Goal: Information Seeking & Learning: Learn about a topic

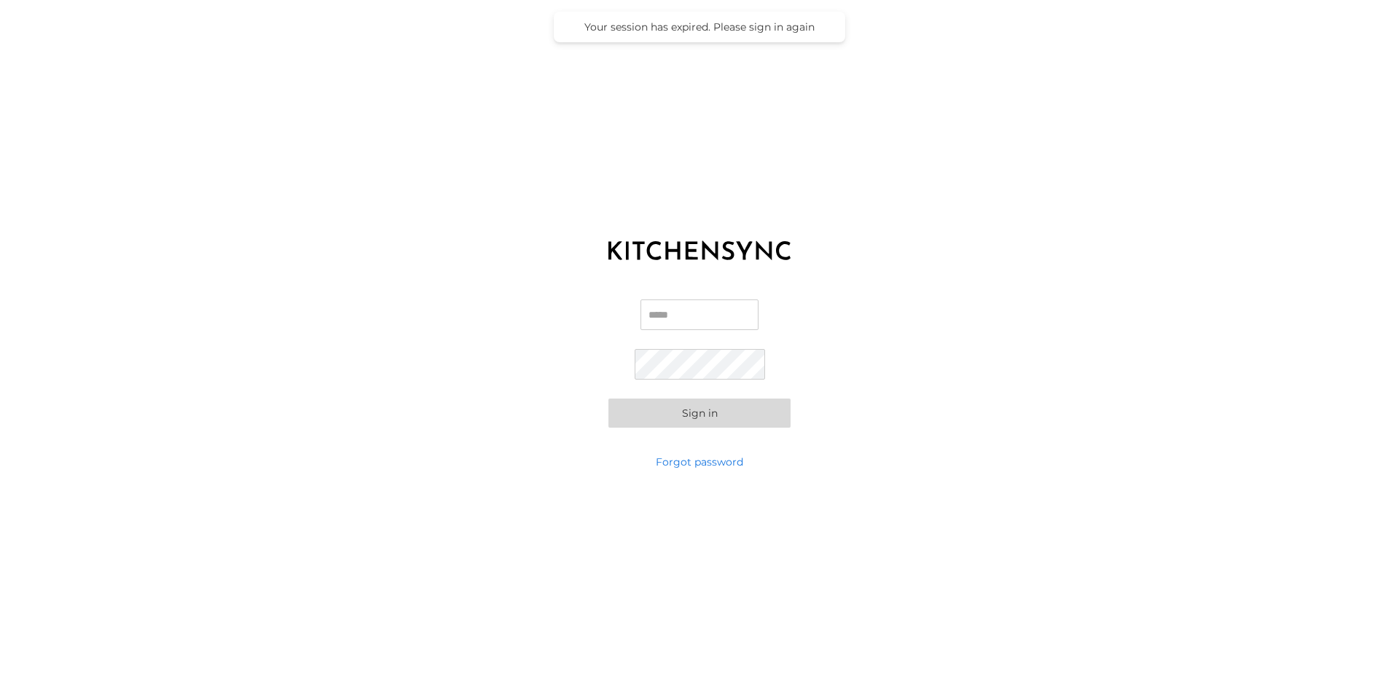
type input "**********"
click at [664, 423] on button "Sign in" at bounding box center [699, 412] width 182 height 29
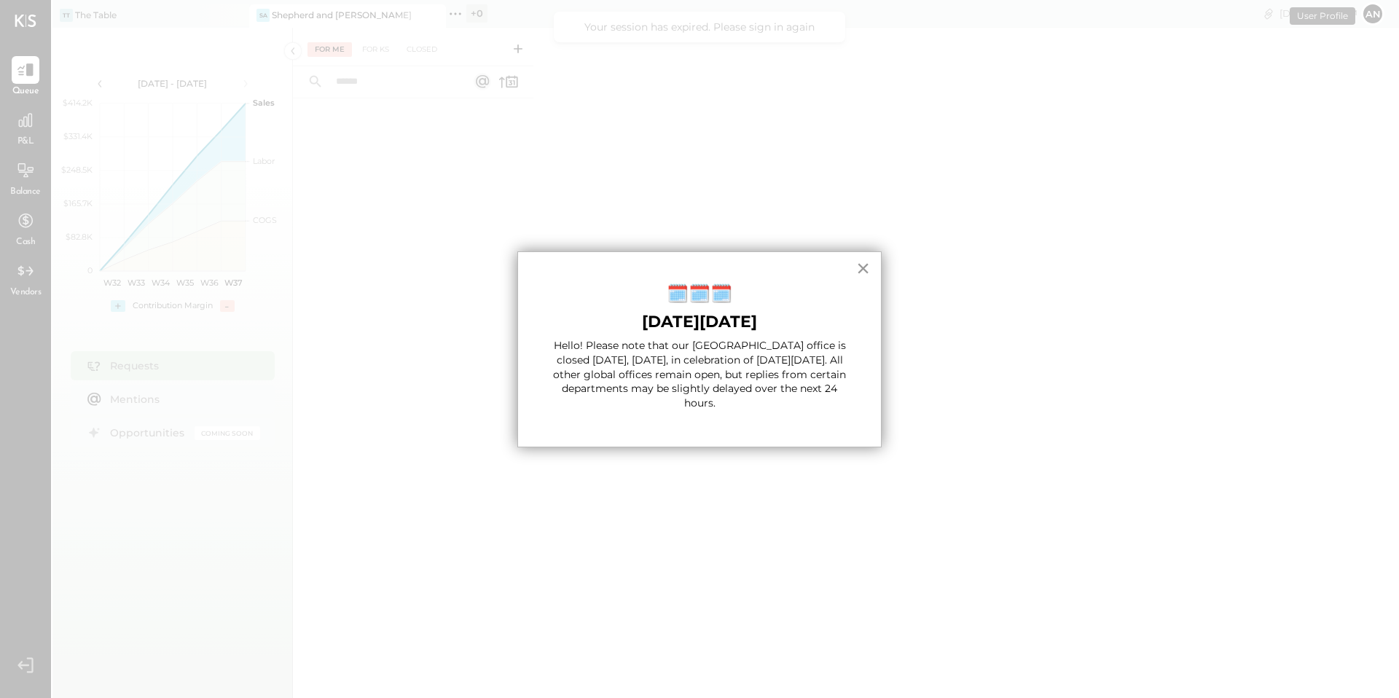
click at [859, 269] on button "×" at bounding box center [863, 267] width 14 height 23
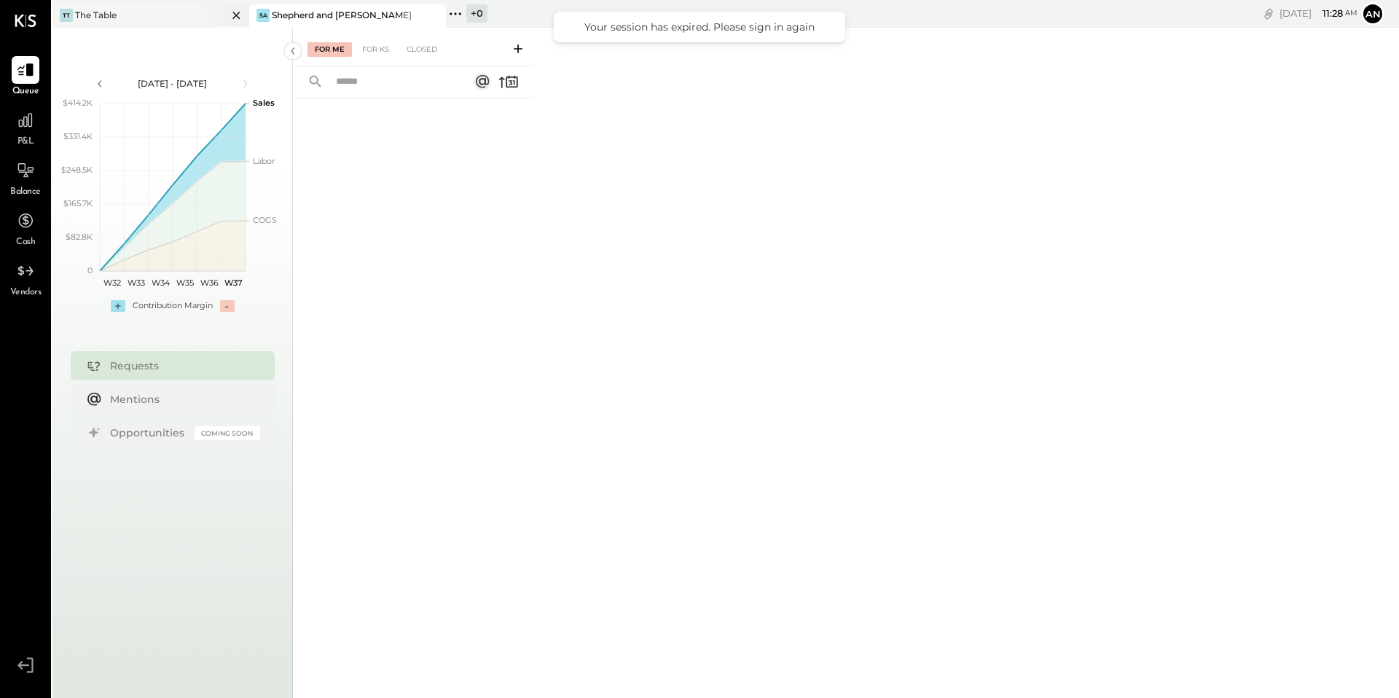
click at [163, 23] on div "TT The Table" at bounding box center [150, 15] width 197 height 23
click at [28, 130] on div at bounding box center [26, 120] width 28 height 28
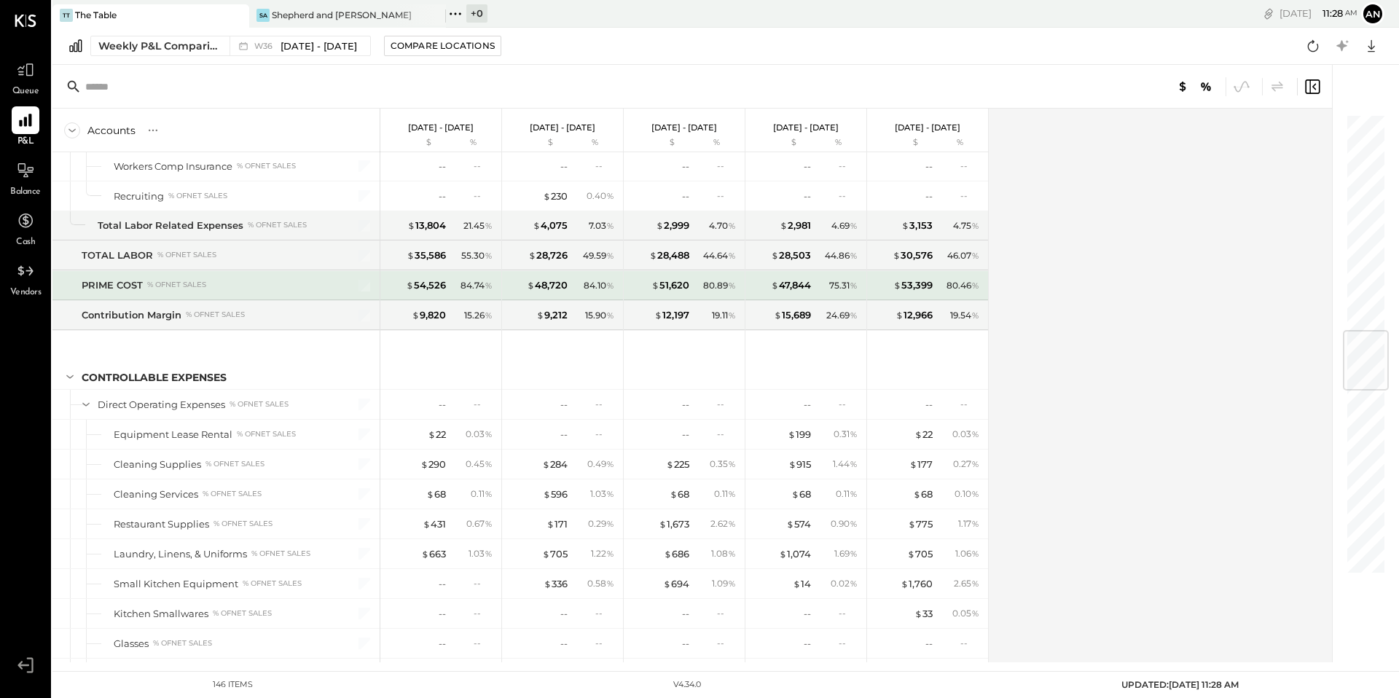
scroll to position [1834, 0]
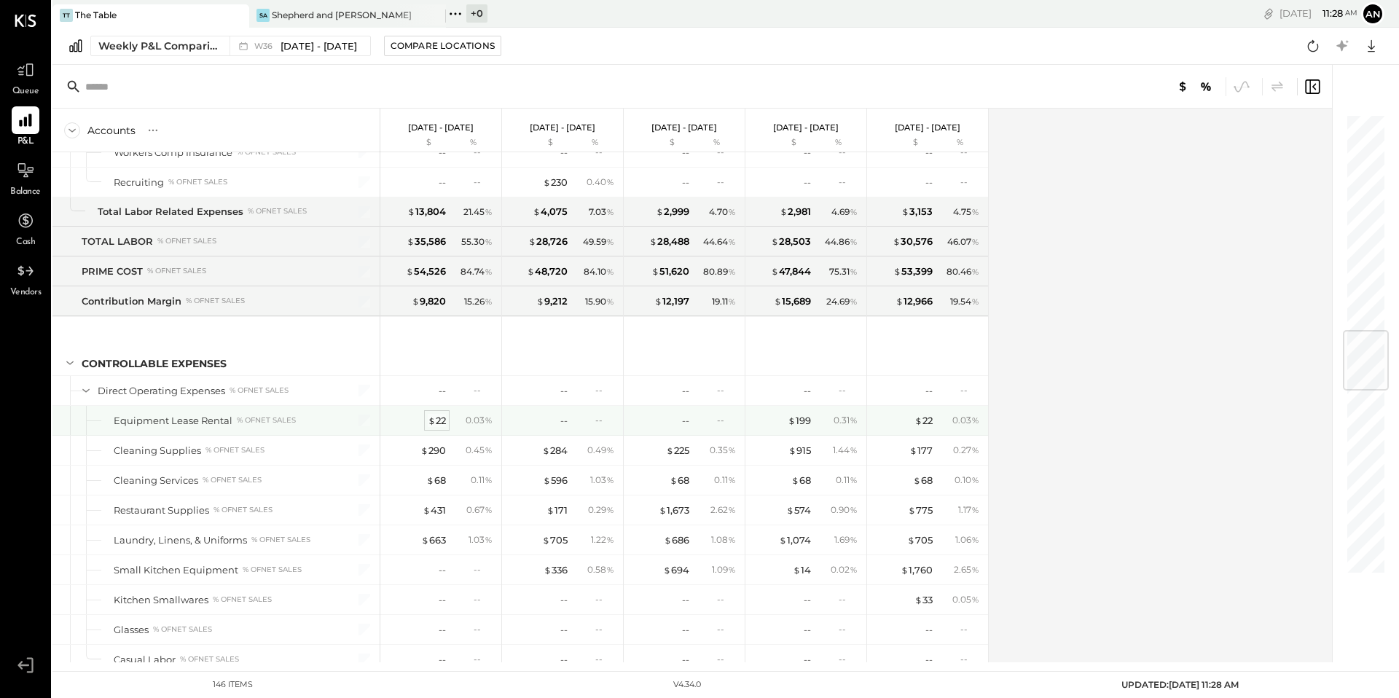
click at [439, 421] on div "$ 22" at bounding box center [437, 421] width 18 height 14
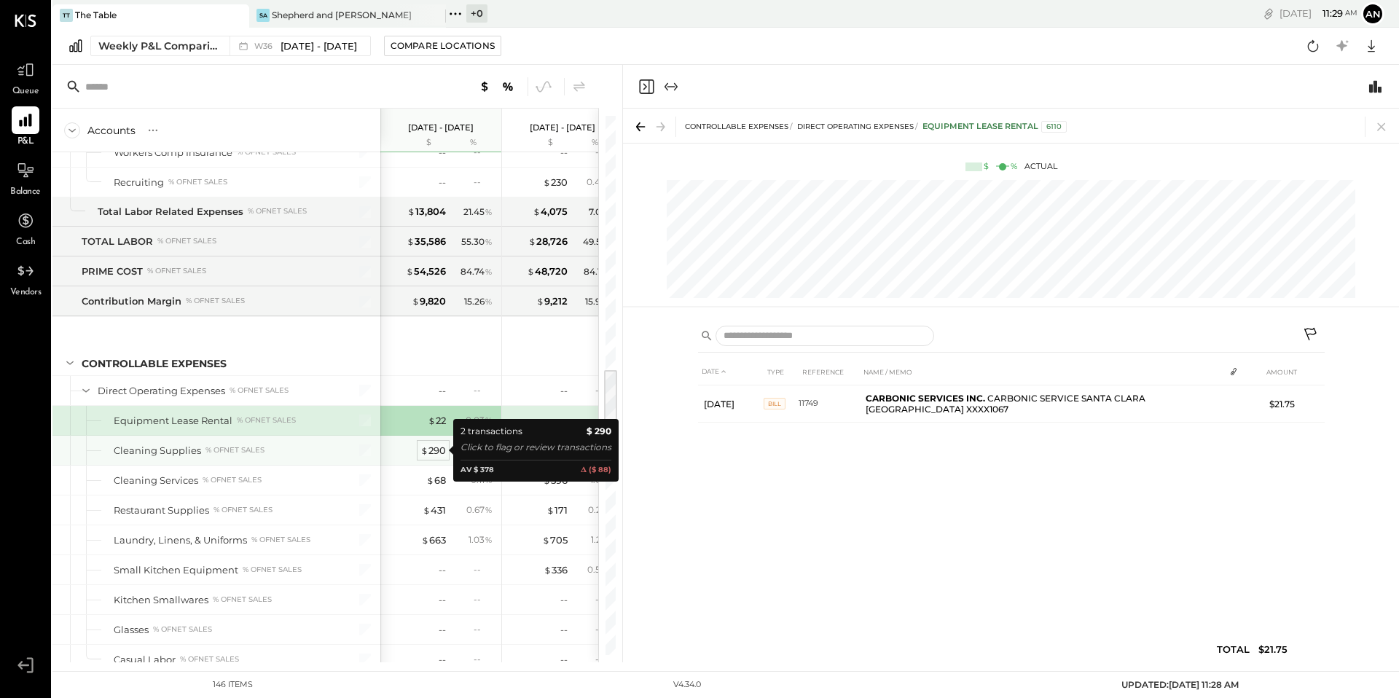
click at [441, 451] on div "$ 290" at bounding box center [432, 451] width 25 height 14
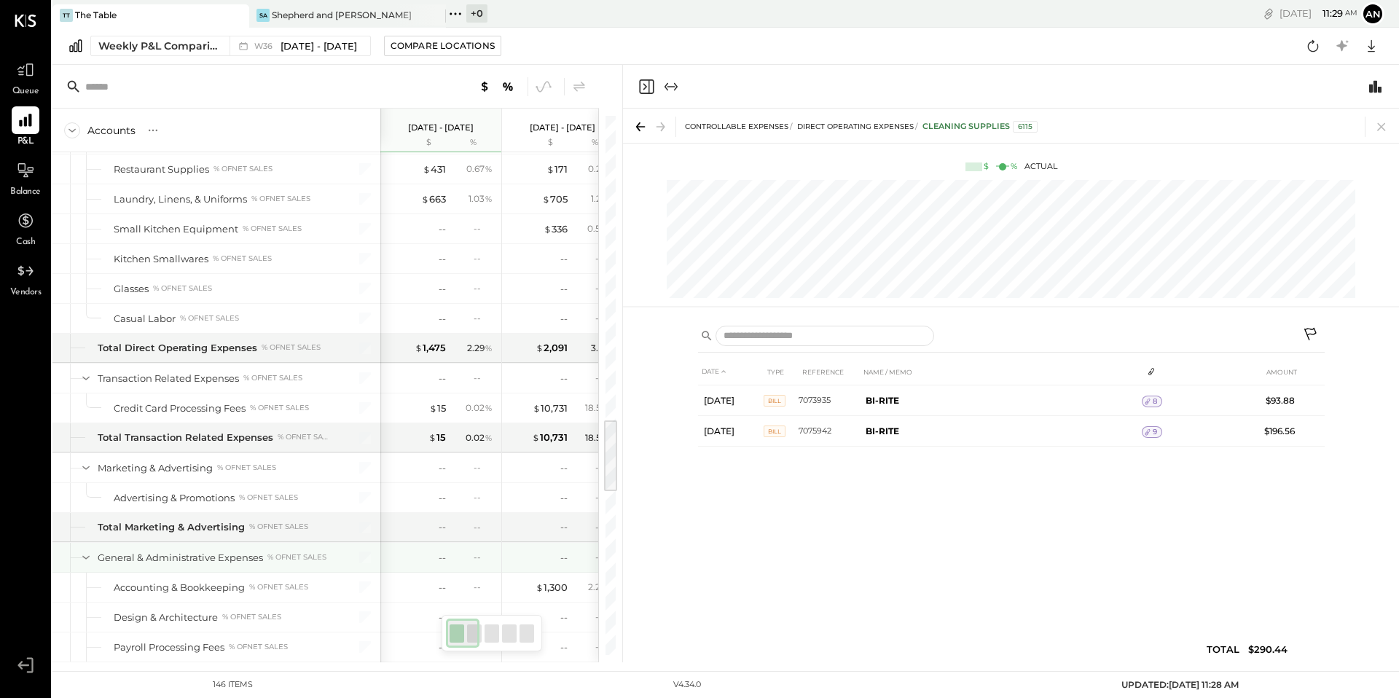
scroll to position [2195, 0]
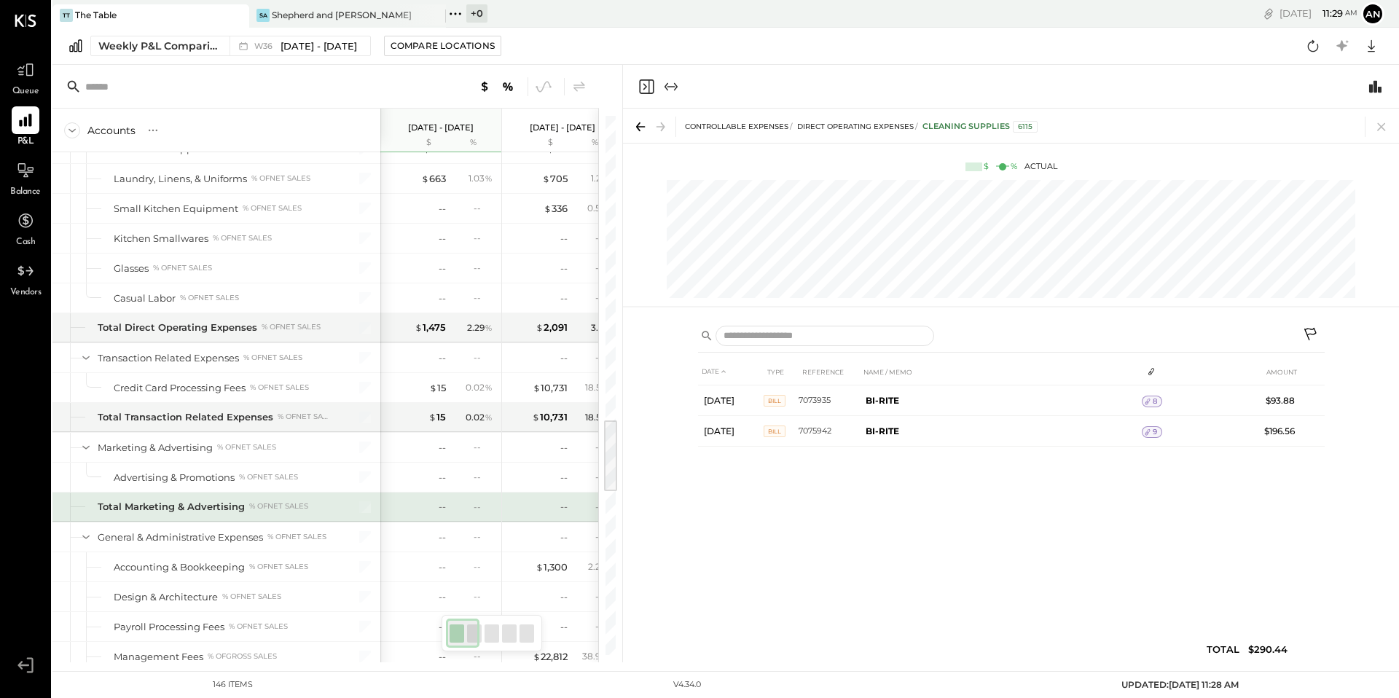
click at [460, 500] on div "--" at bounding box center [472, 506] width 47 height 12
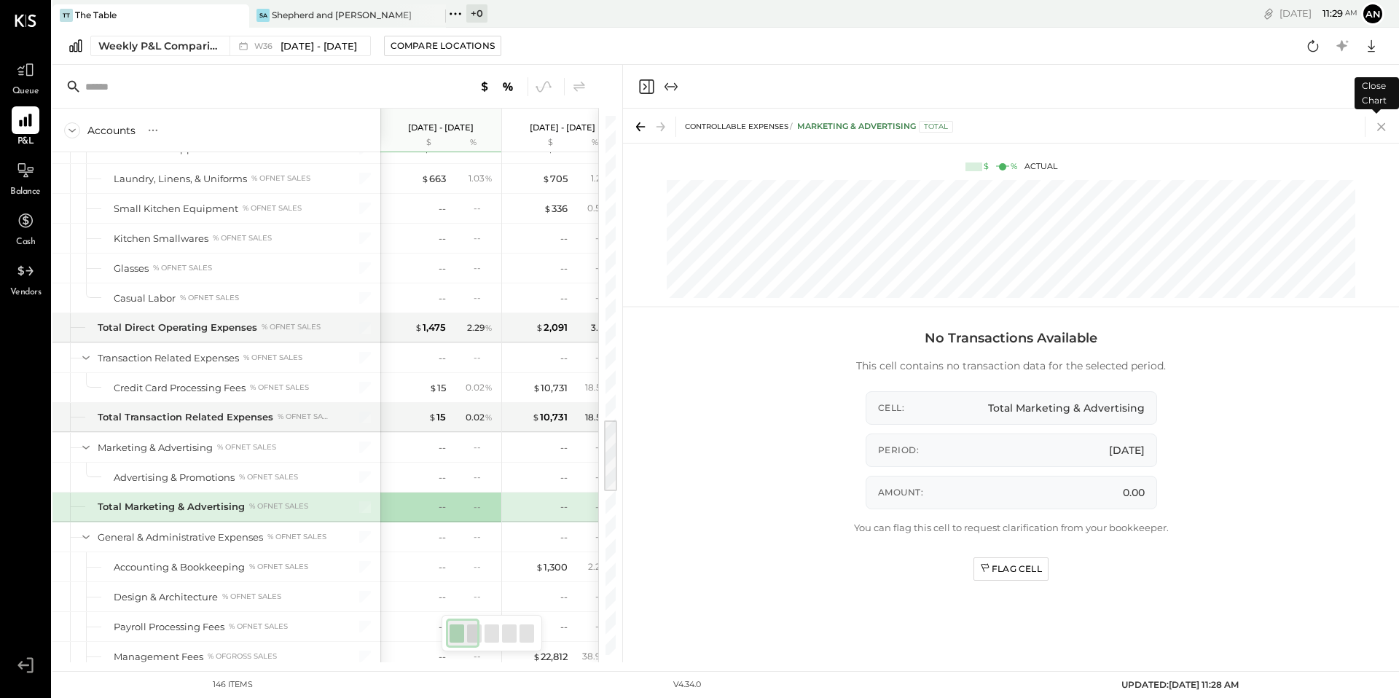
click at [1377, 129] on icon at bounding box center [1381, 127] width 20 height 20
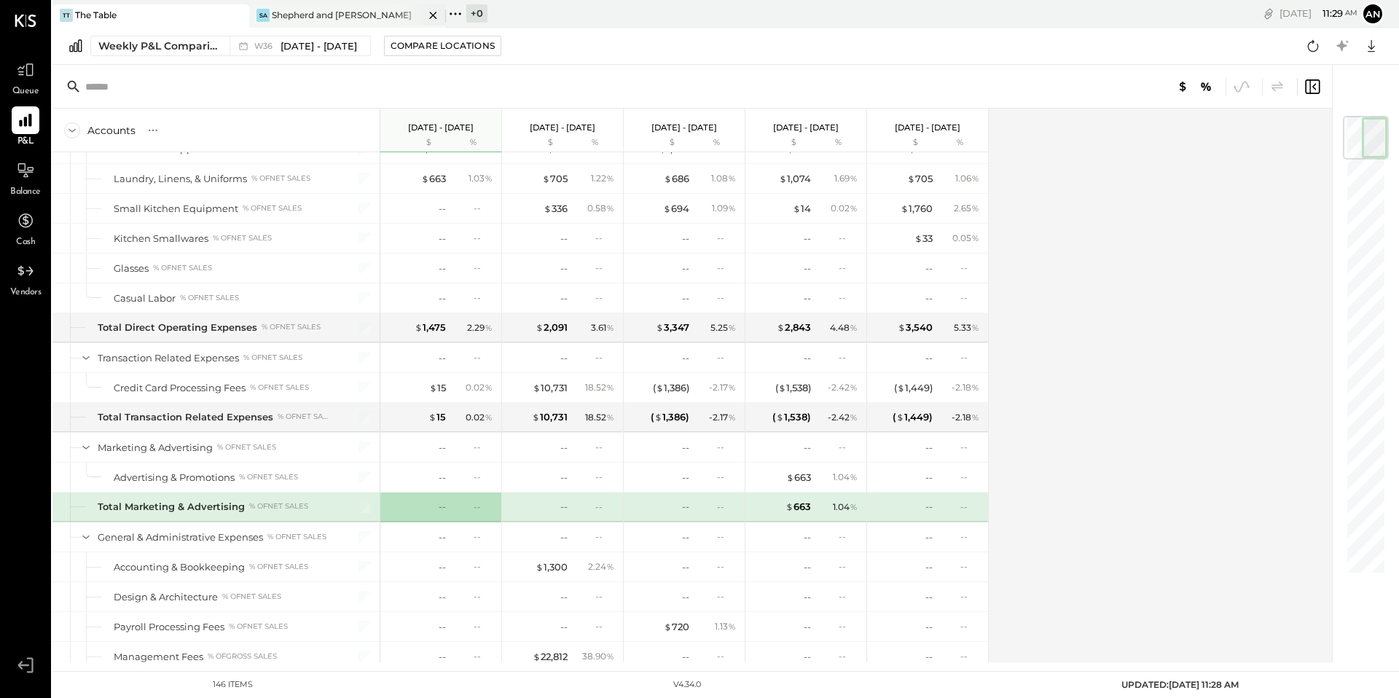
click at [350, 17] on div "Shepherd and [PERSON_NAME]" at bounding box center [342, 15] width 140 height 12
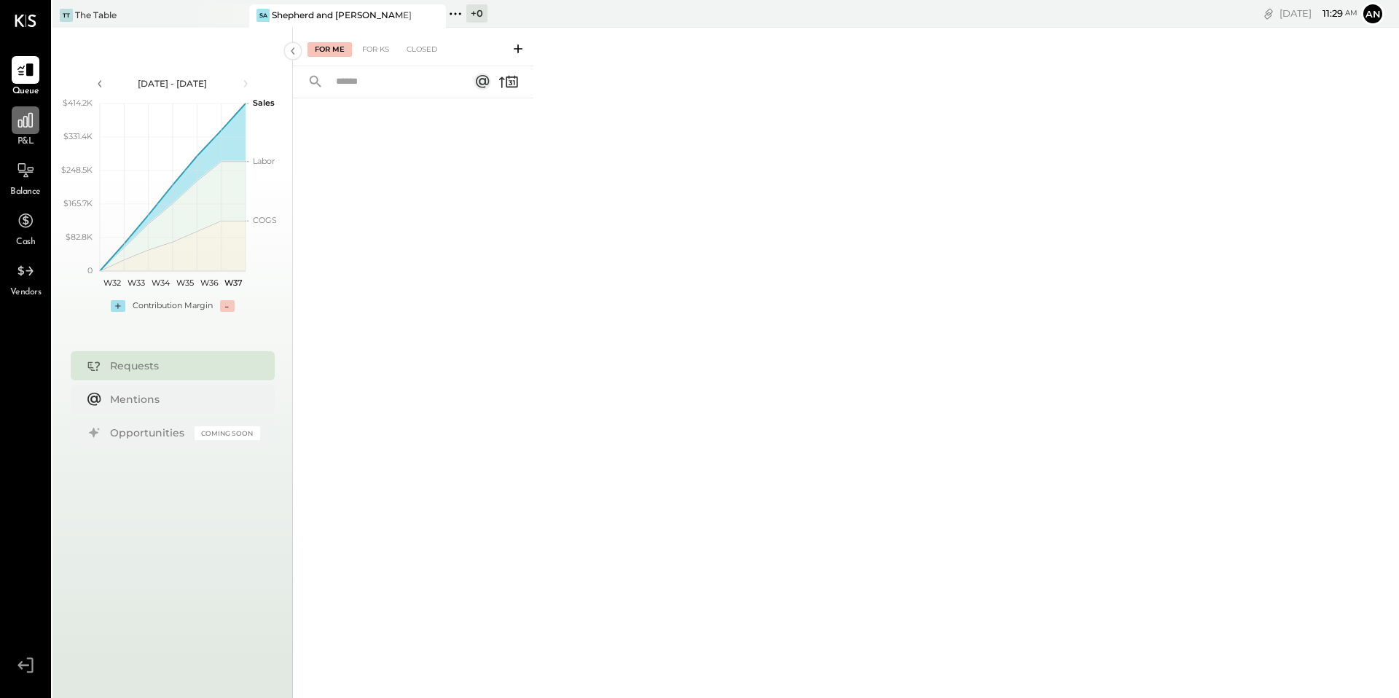
click at [34, 123] on icon at bounding box center [25, 120] width 19 height 19
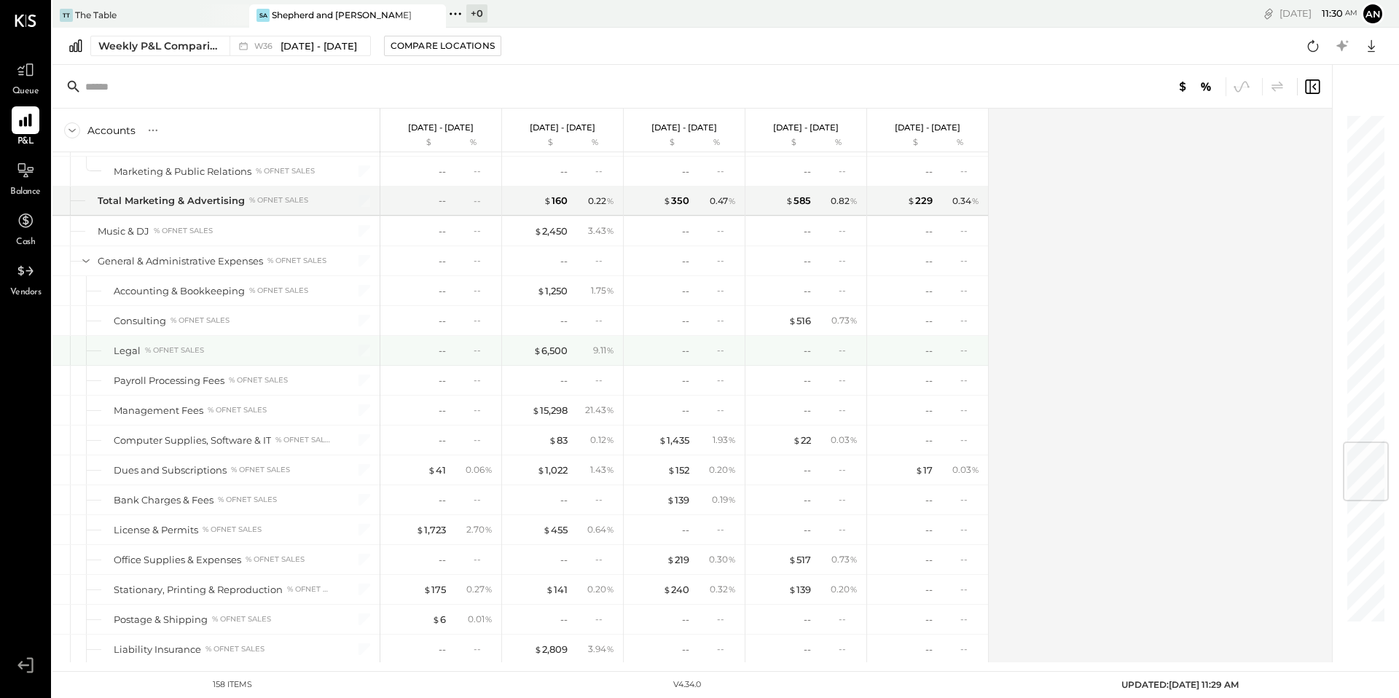
scroll to position [2782, 0]
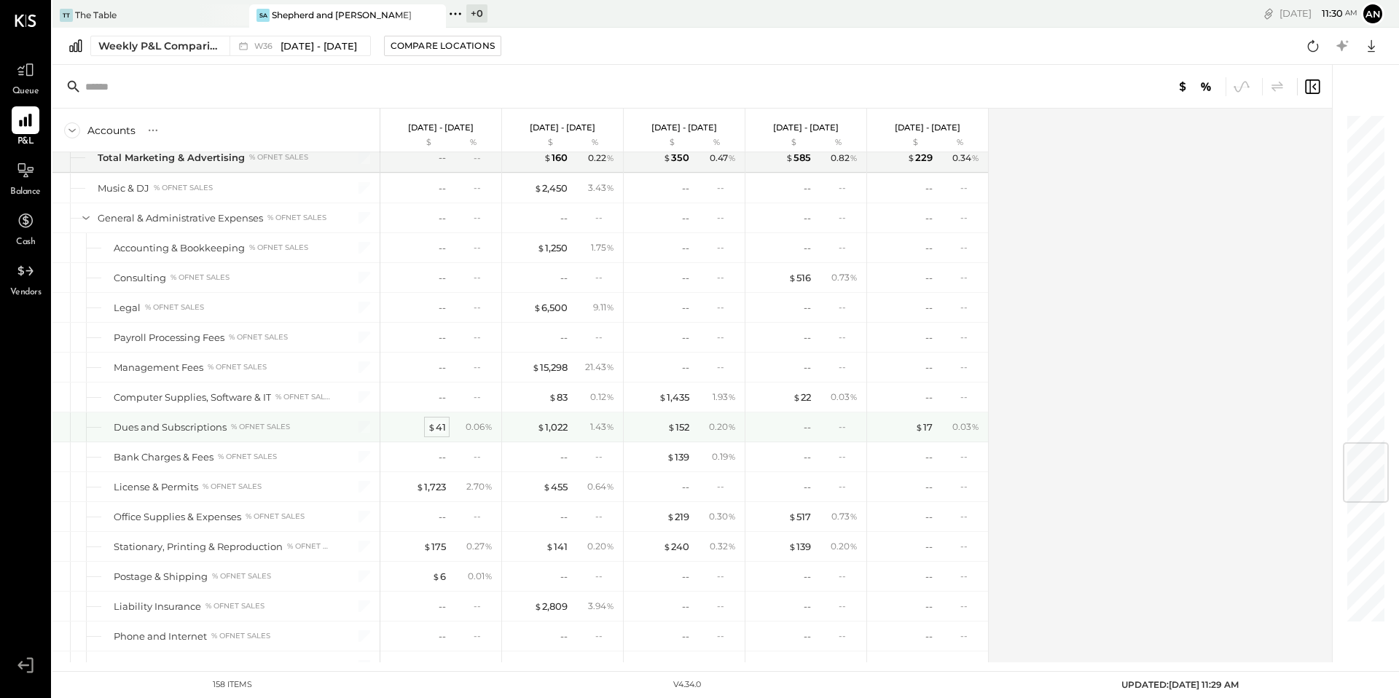
click at [439, 423] on div "$ 41" at bounding box center [437, 427] width 18 height 14
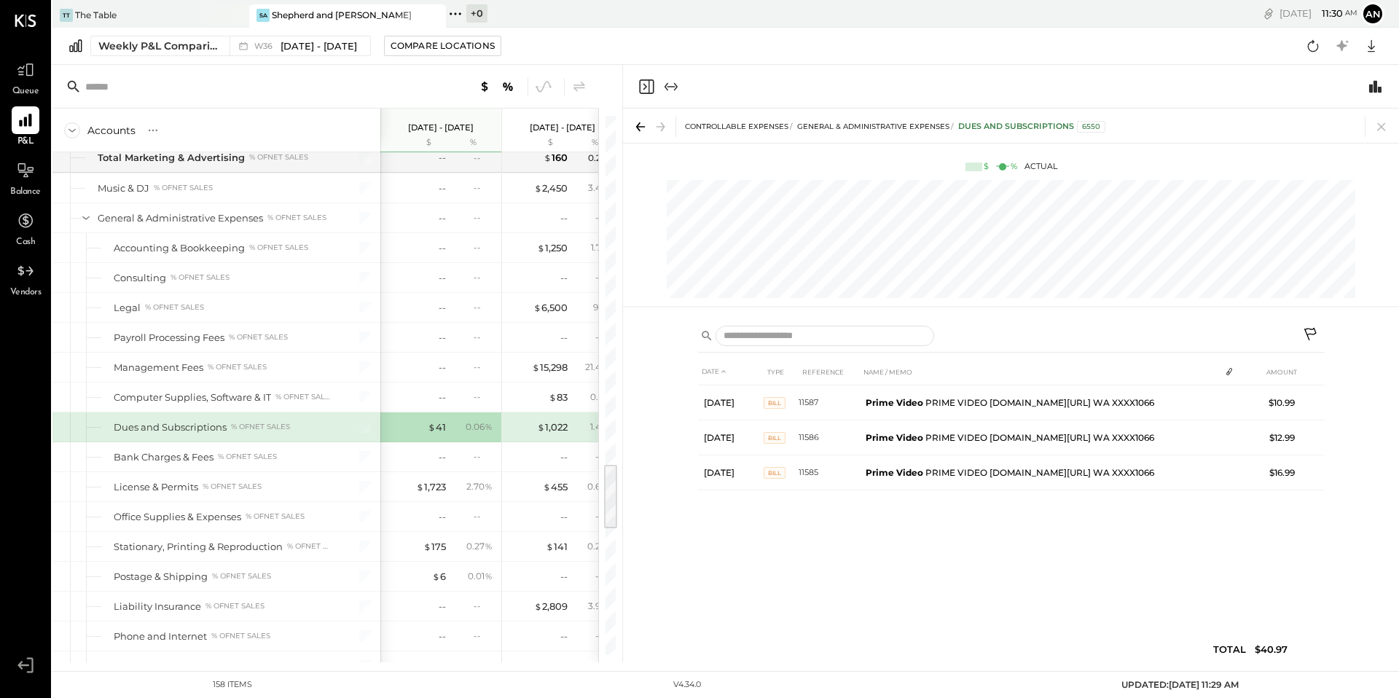
click at [675, 50] on div "Weekly P&L Comparison W36 [DATE] - [DATE] Compare Locations Google Sheets Excel" at bounding box center [725, 46] width 1346 height 37
click at [729, 85] on div at bounding box center [1011, 87] width 776 height 44
click at [436, 487] on div "$ 1,723" at bounding box center [431, 487] width 30 height 14
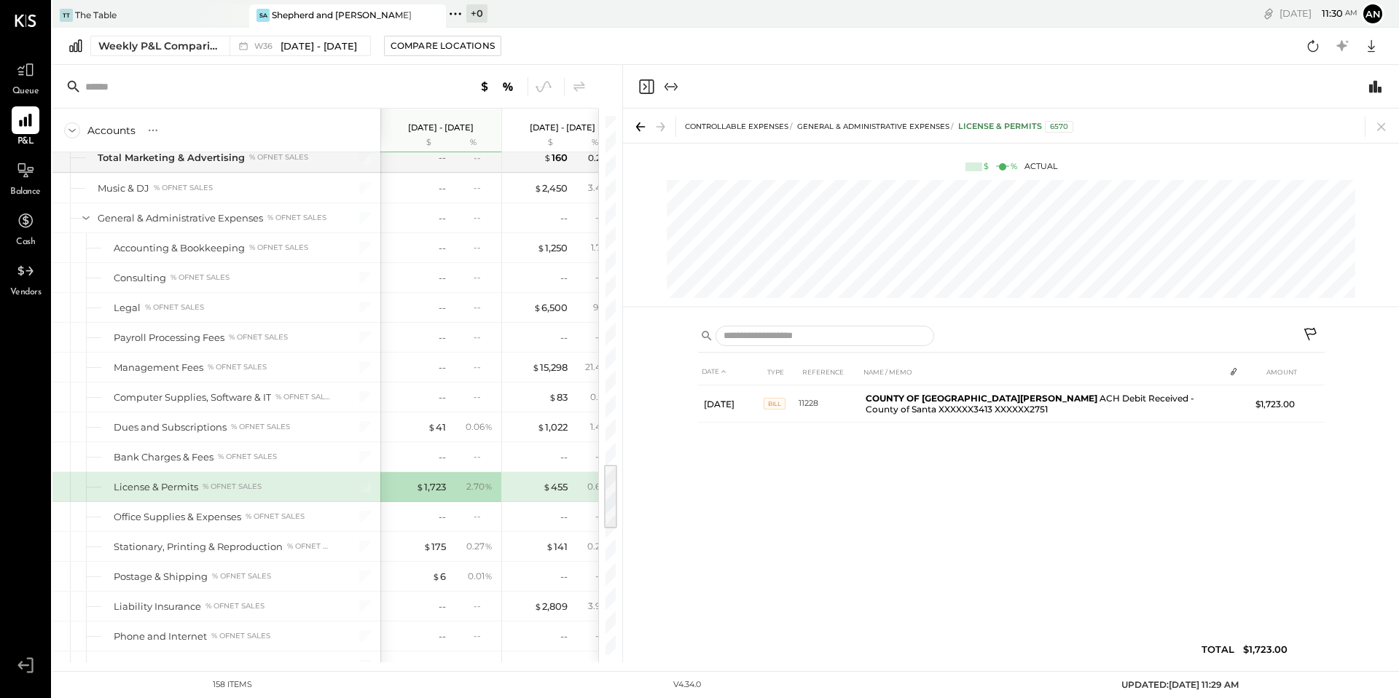
scroll to position [2838, 0]
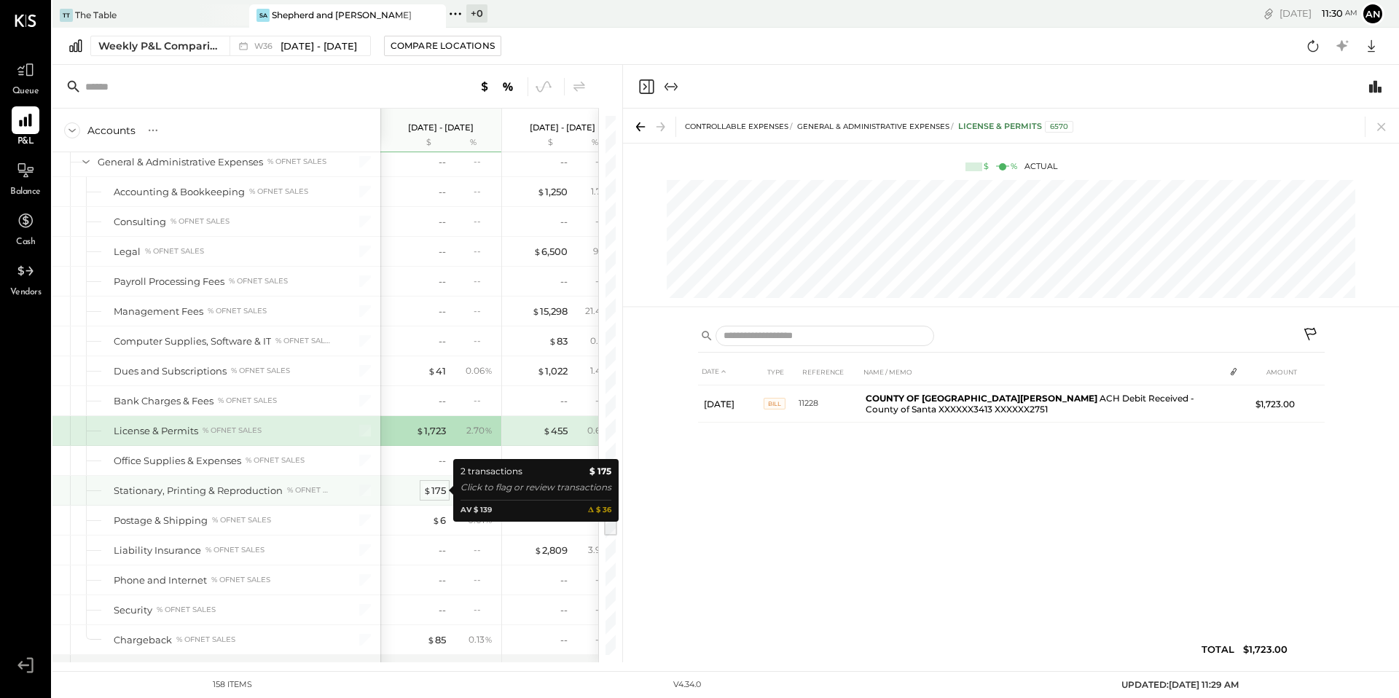
click at [441, 489] on div "$ 175" at bounding box center [434, 491] width 23 height 14
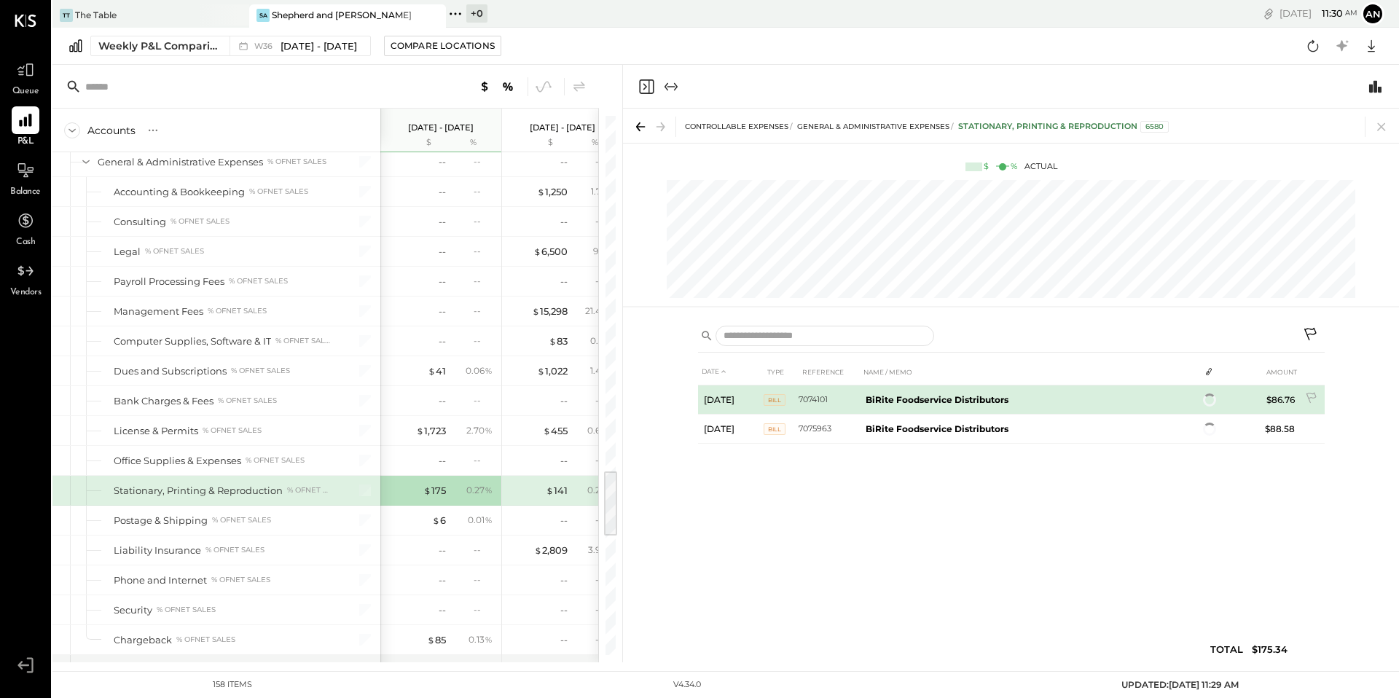
click at [890, 397] on b "BiRite Foodservice Distributors" at bounding box center [936, 399] width 143 height 11
click at [1213, 404] on span "11" at bounding box center [1213, 401] width 6 height 10
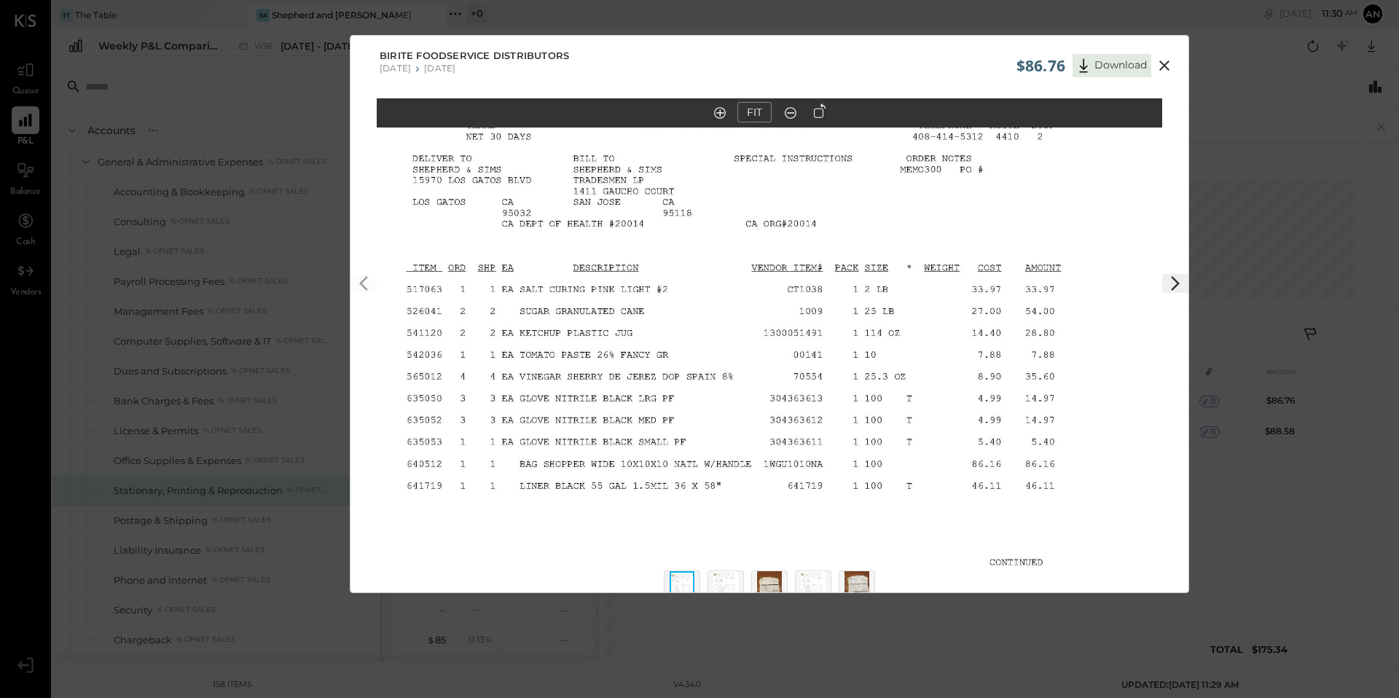
scroll to position [98, 0]
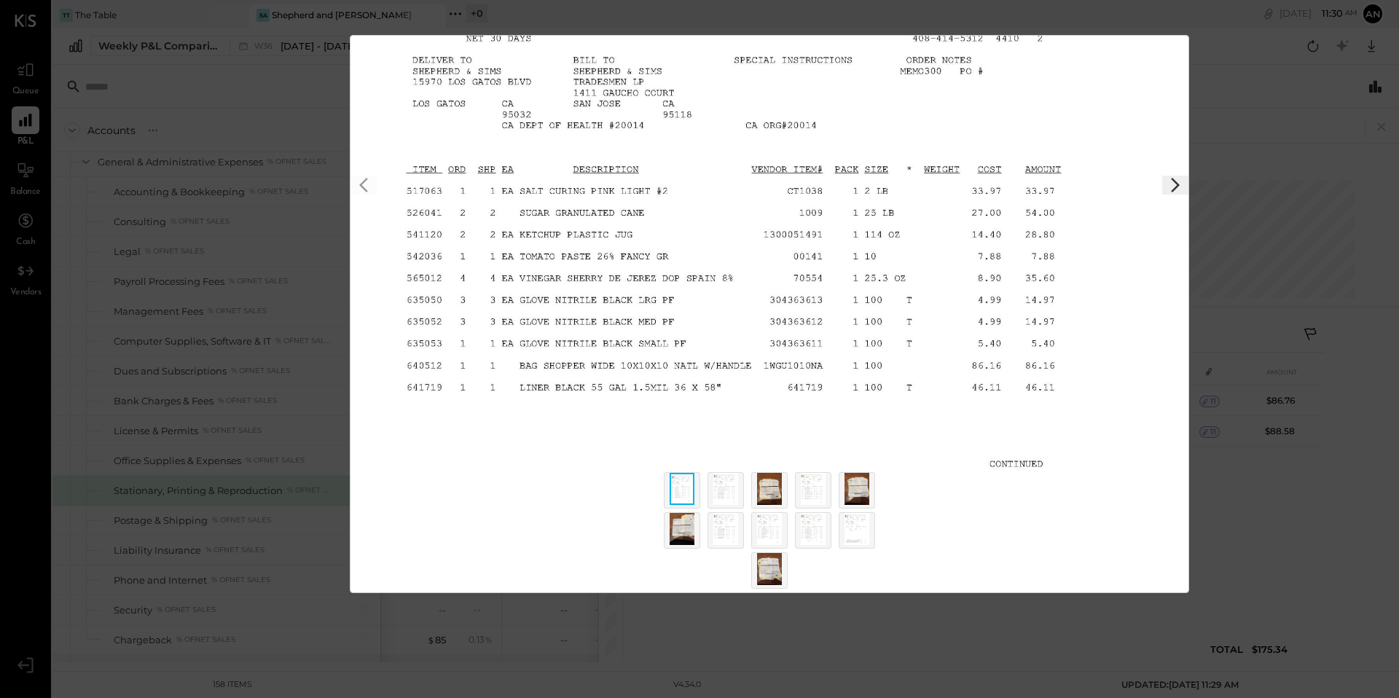
click at [722, 522] on img at bounding box center [725, 529] width 25 height 32
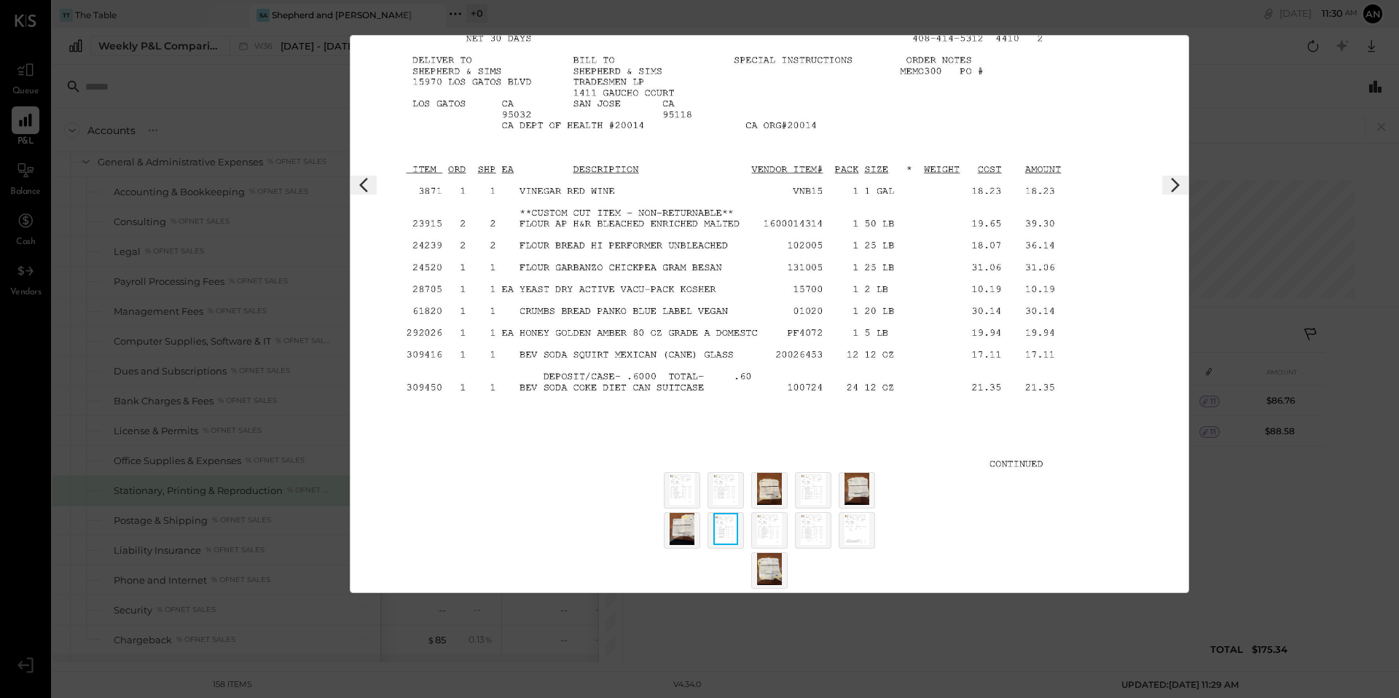
click at [1110, 143] on img at bounding box center [769, 214] width 785 height 607
click at [1227, 216] on div "$86.76 Download BiRite Foodservice Distributors [DATE] [DATE] FIT" at bounding box center [699, 349] width 1399 height 698
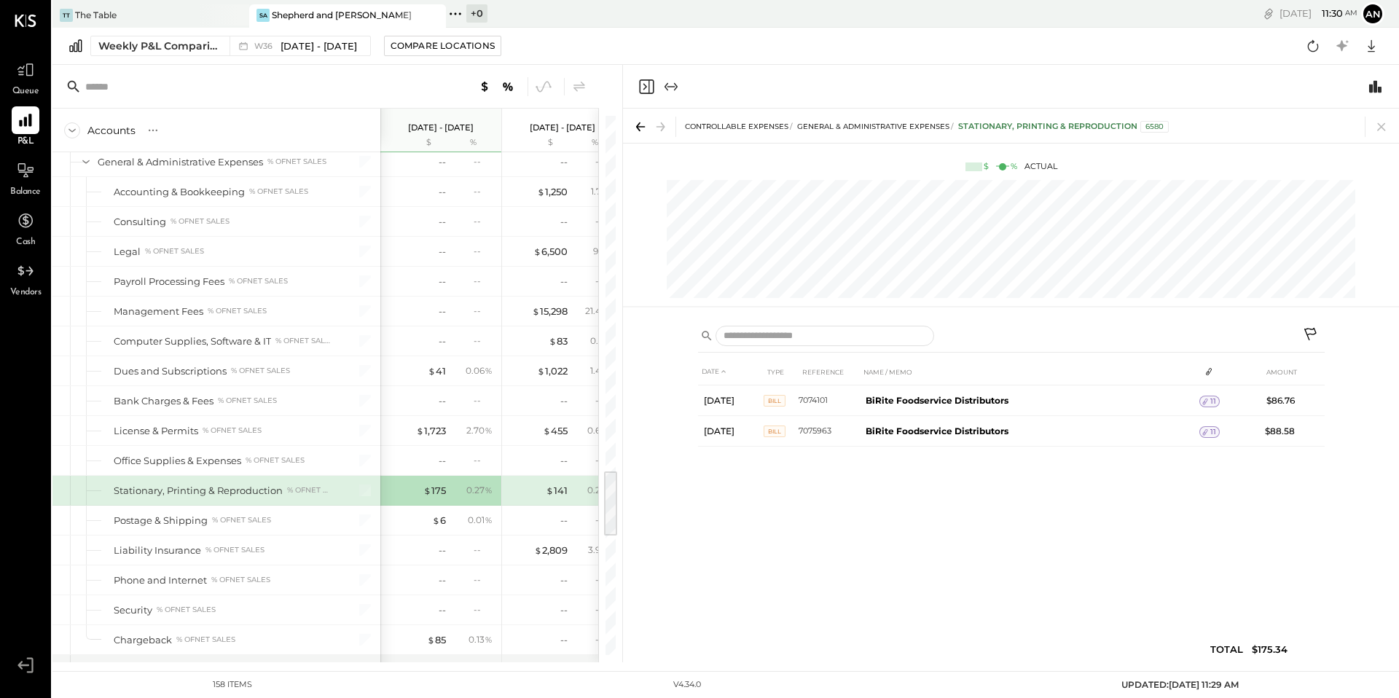
click at [1307, 332] on icon at bounding box center [1311, 335] width 17 height 17
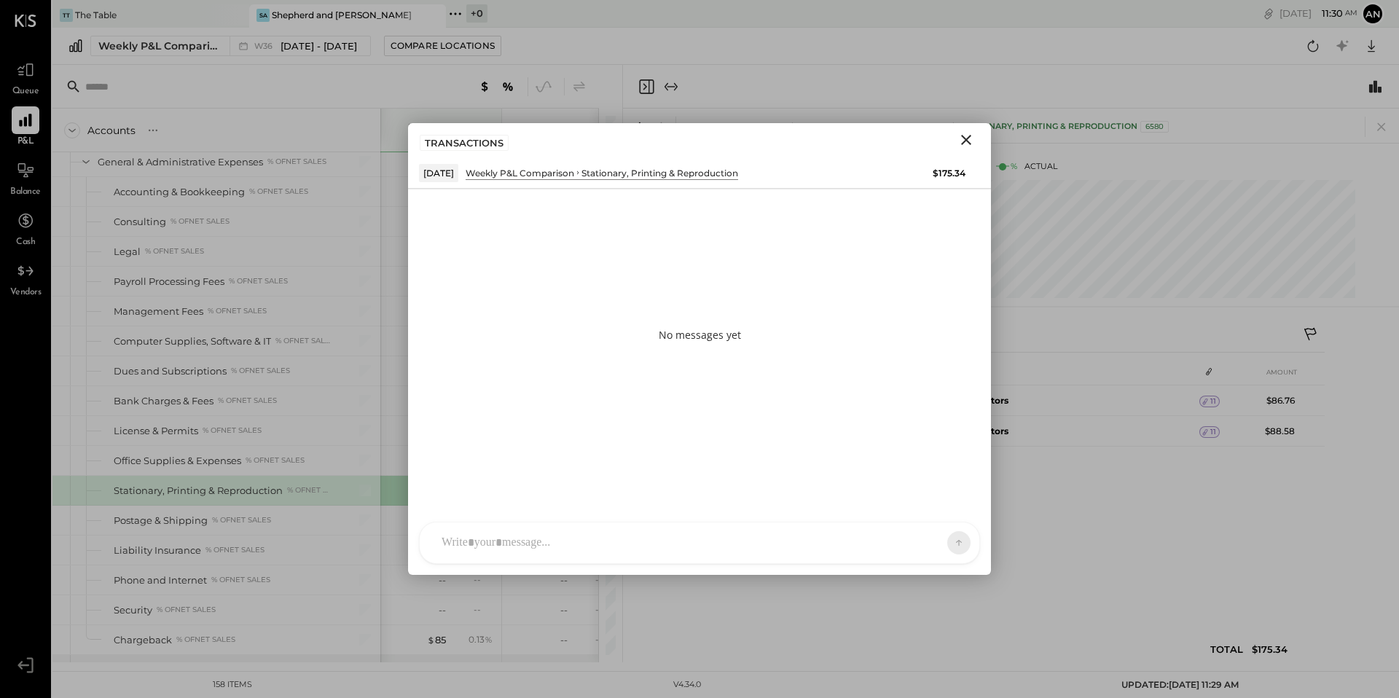
click at [533, 543] on div at bounding box center [699, 542] width 559 height 41
click at [943, 545] on button at bounding box center [930, 542] width 53 height 22
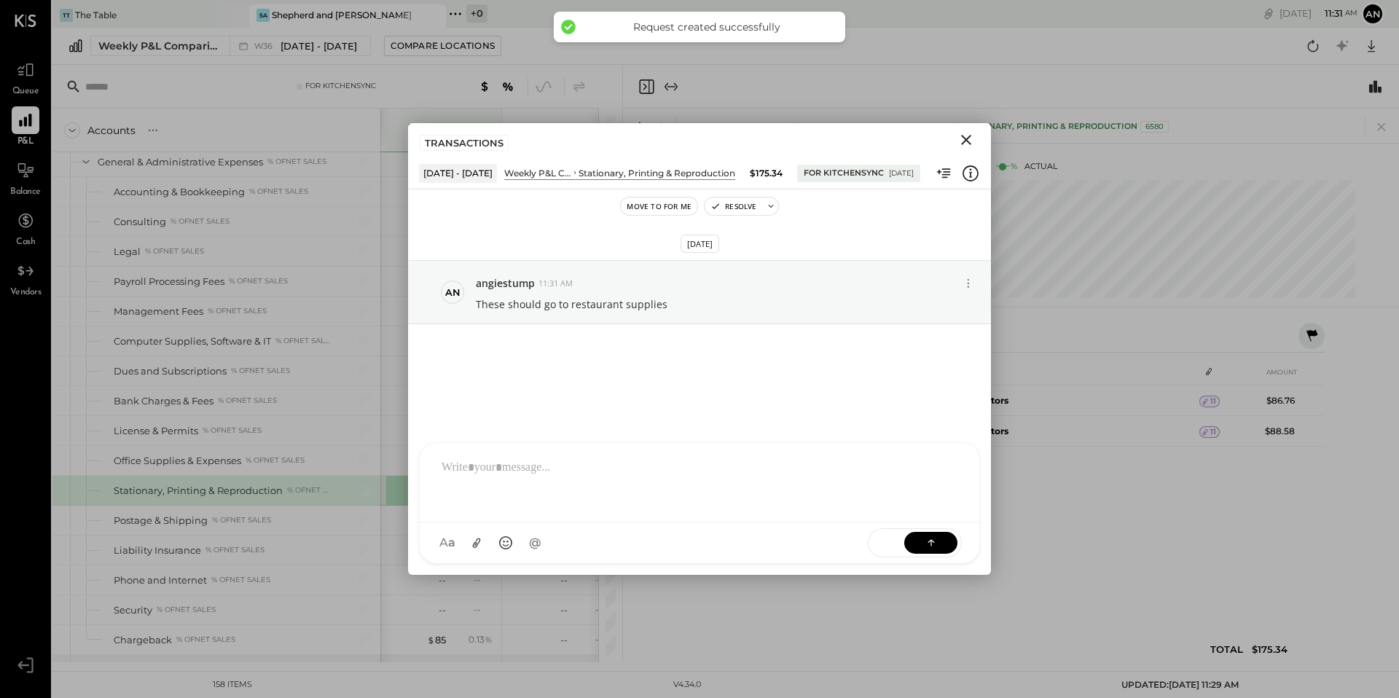
click at [968, 136] on icon "Close" at bounding box center [966, 140] width 10 height 10
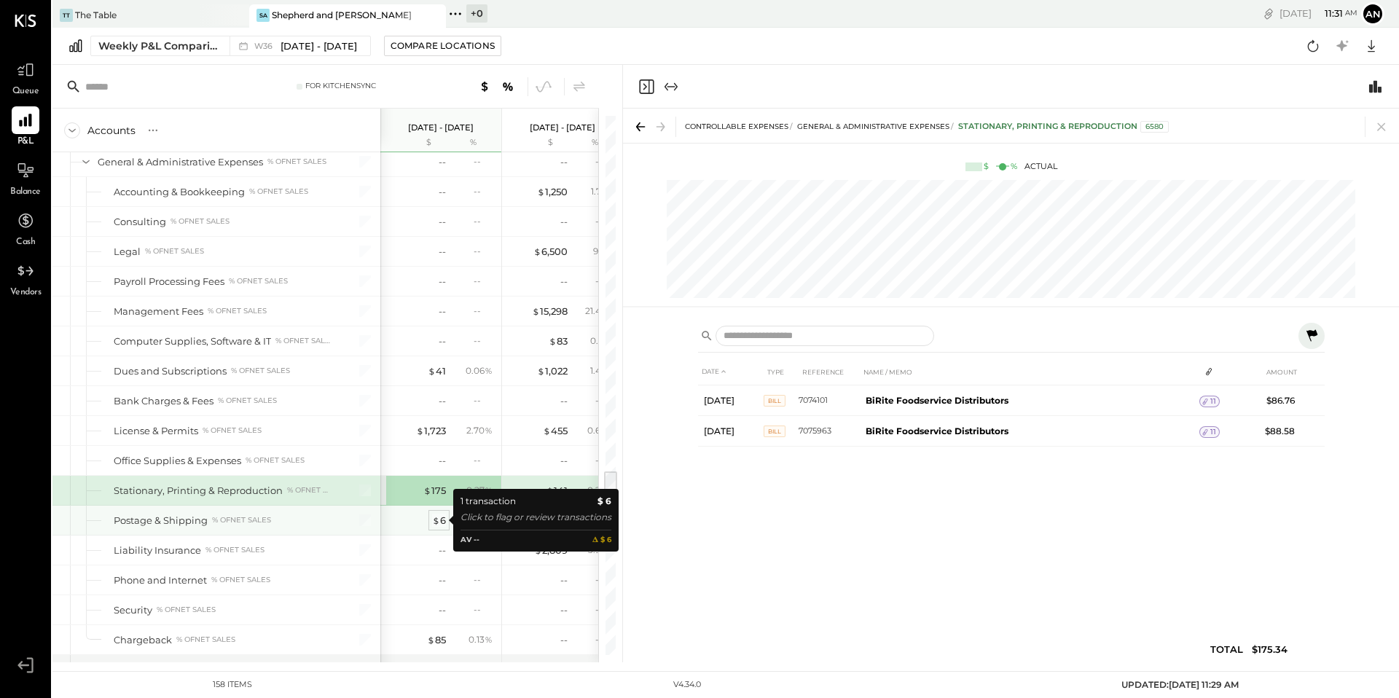
click at [441, 523] on div "$ 6" at bounding box center [439, 521] width 14 height 14
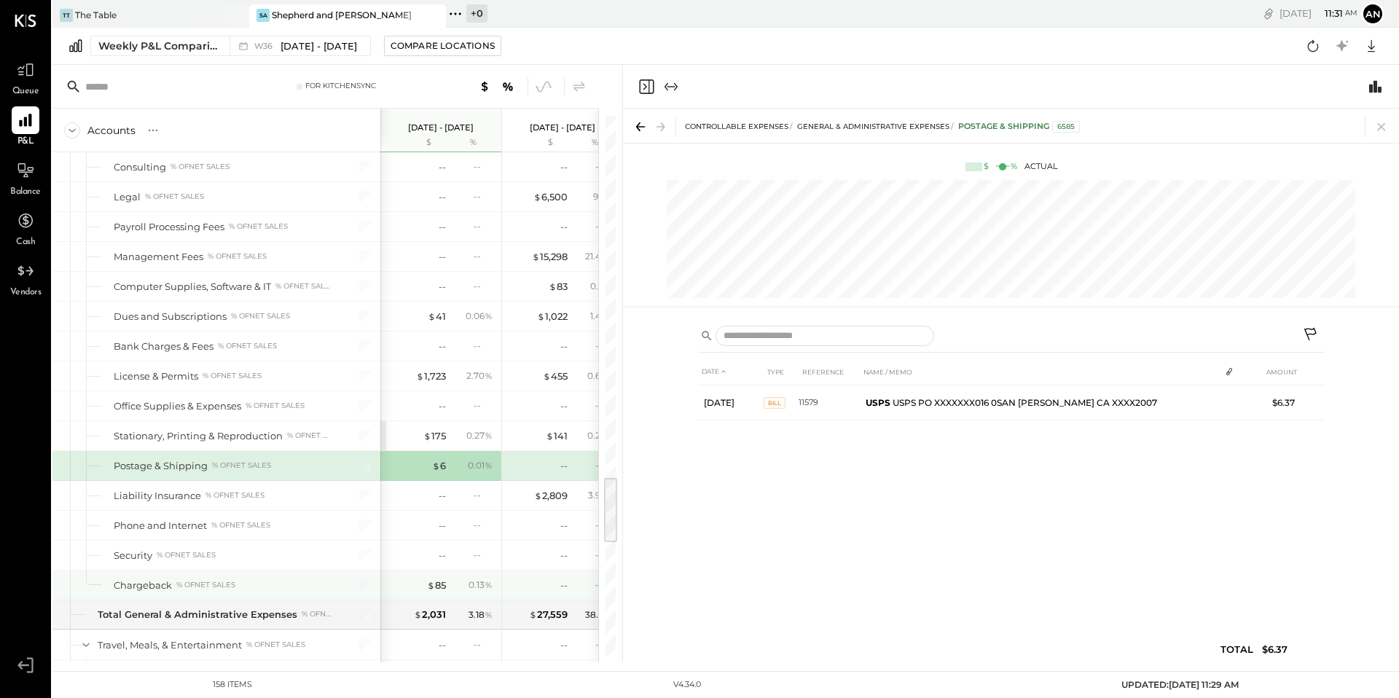
scroll to position [2894, 0]
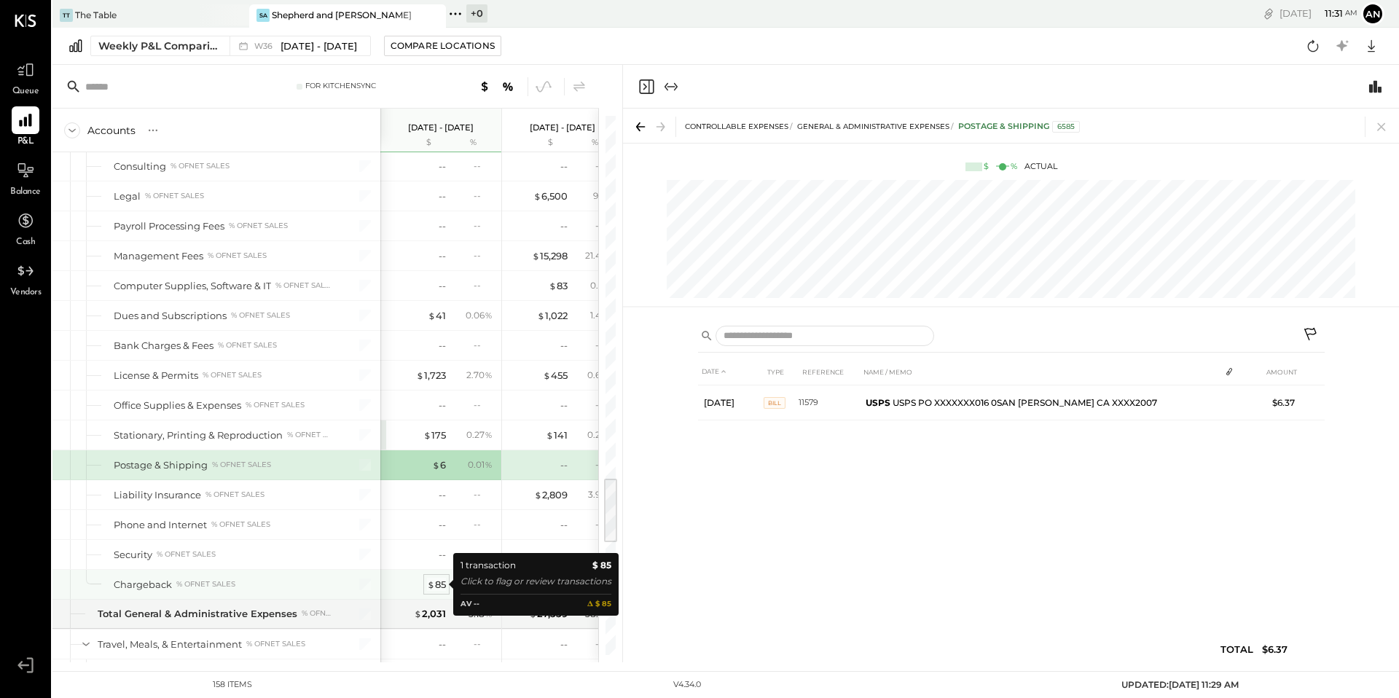
click at [436, 581] on div "$ 85" at bounding box center [436, 585] width 19 height 14
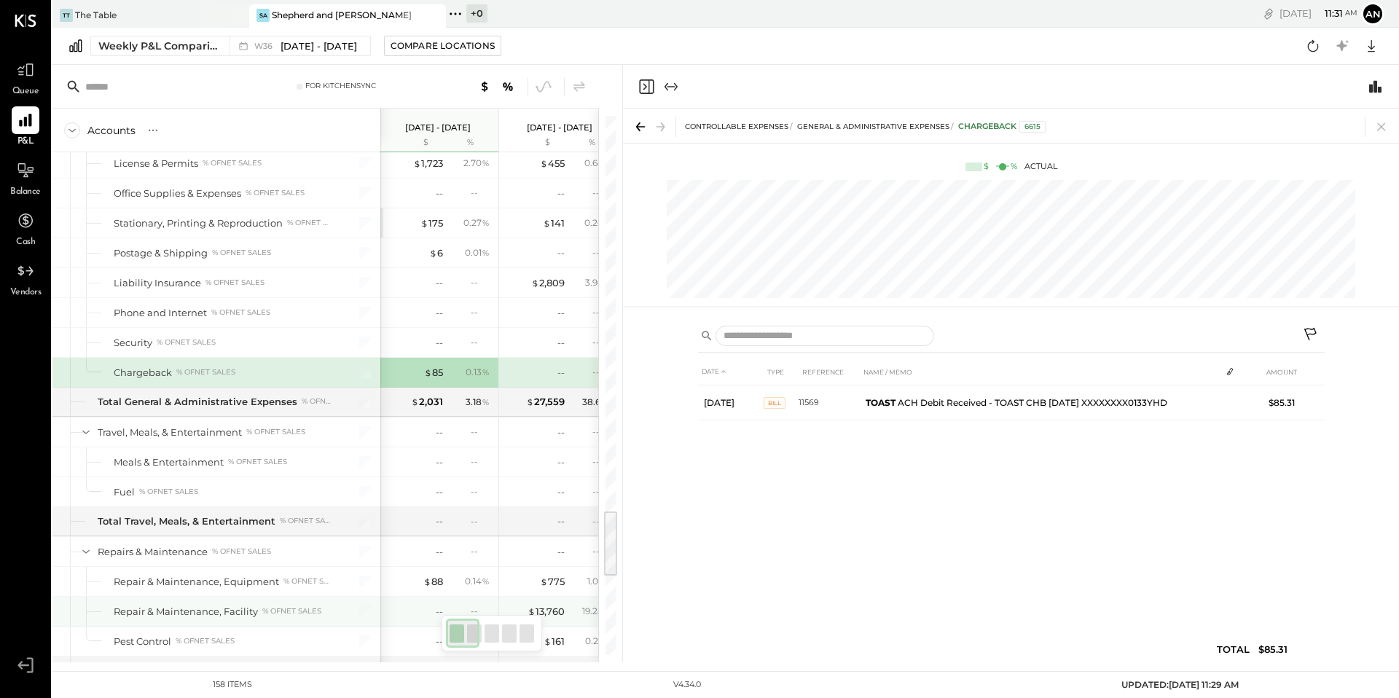
scroll to position [3158, 0]
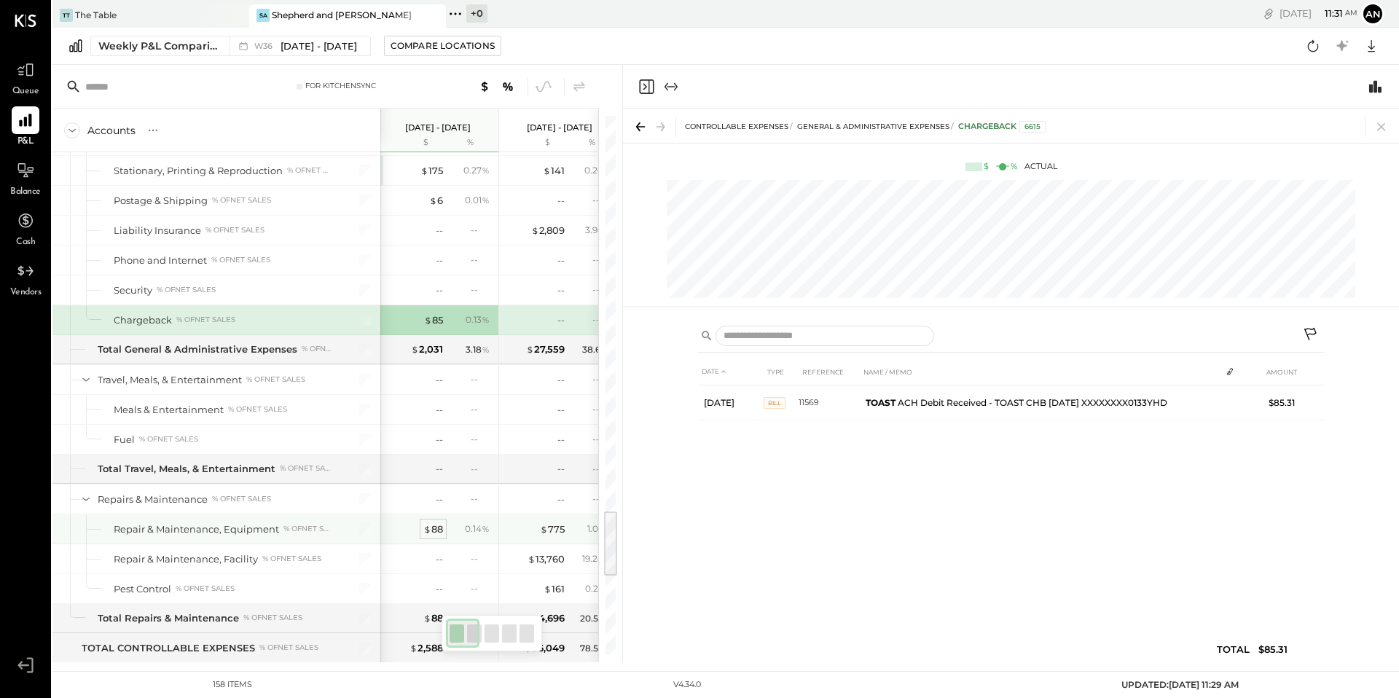
click at [441, 533] on div "$ 88" at bounding box center [433, 529] width 20 height 14
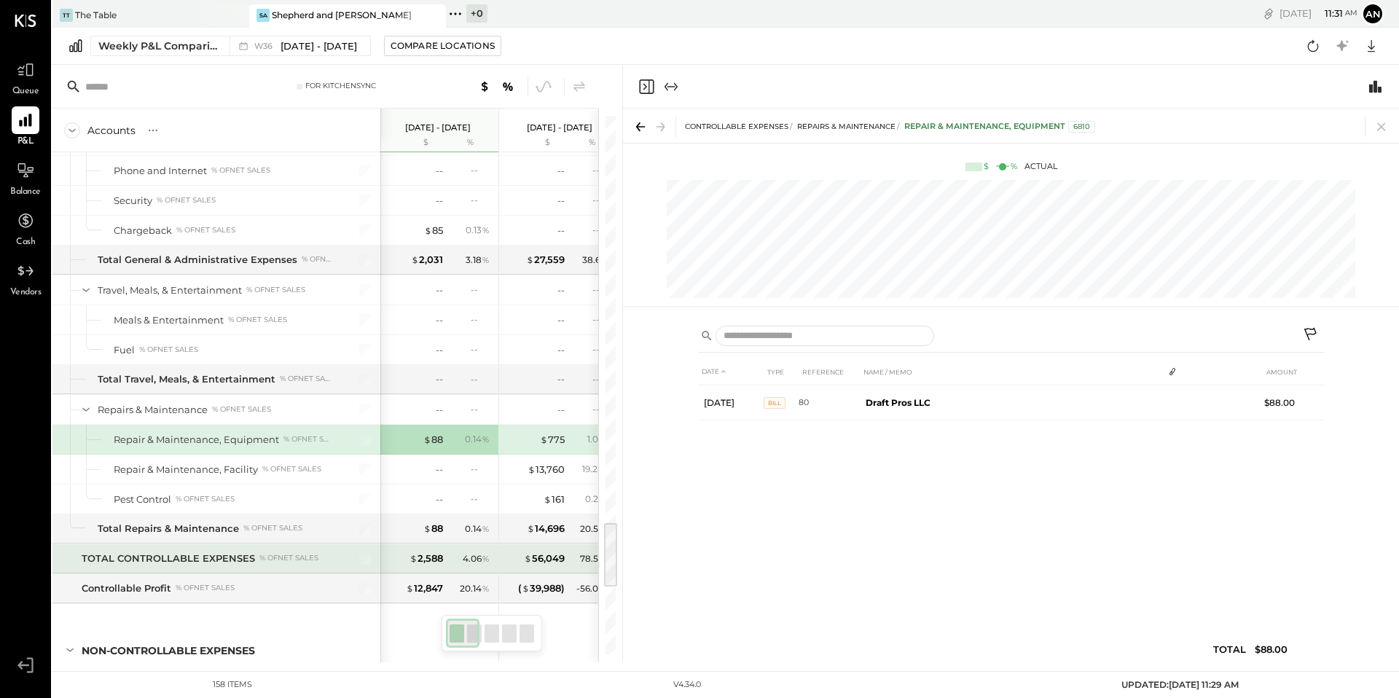
scroll to position [0, 7]
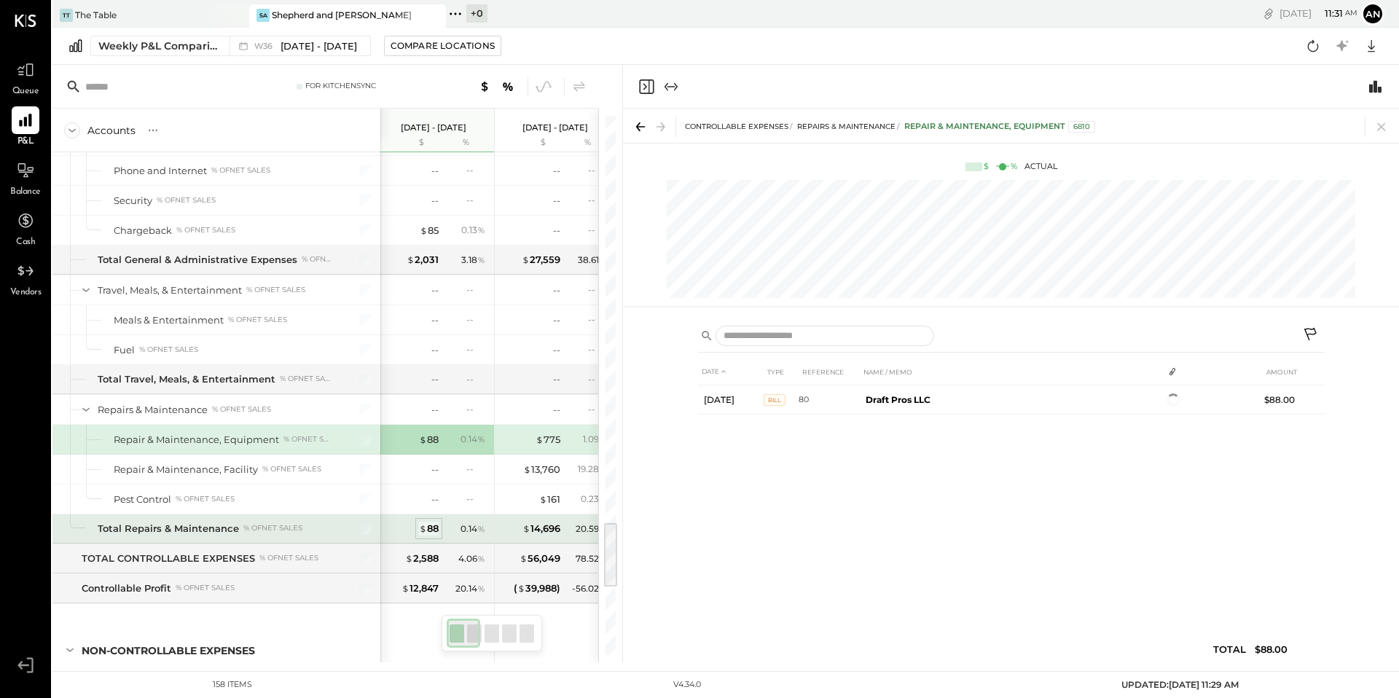
click at [435, 528] on div "$ 88" at bounding box center [429, 529] width 20 height 14
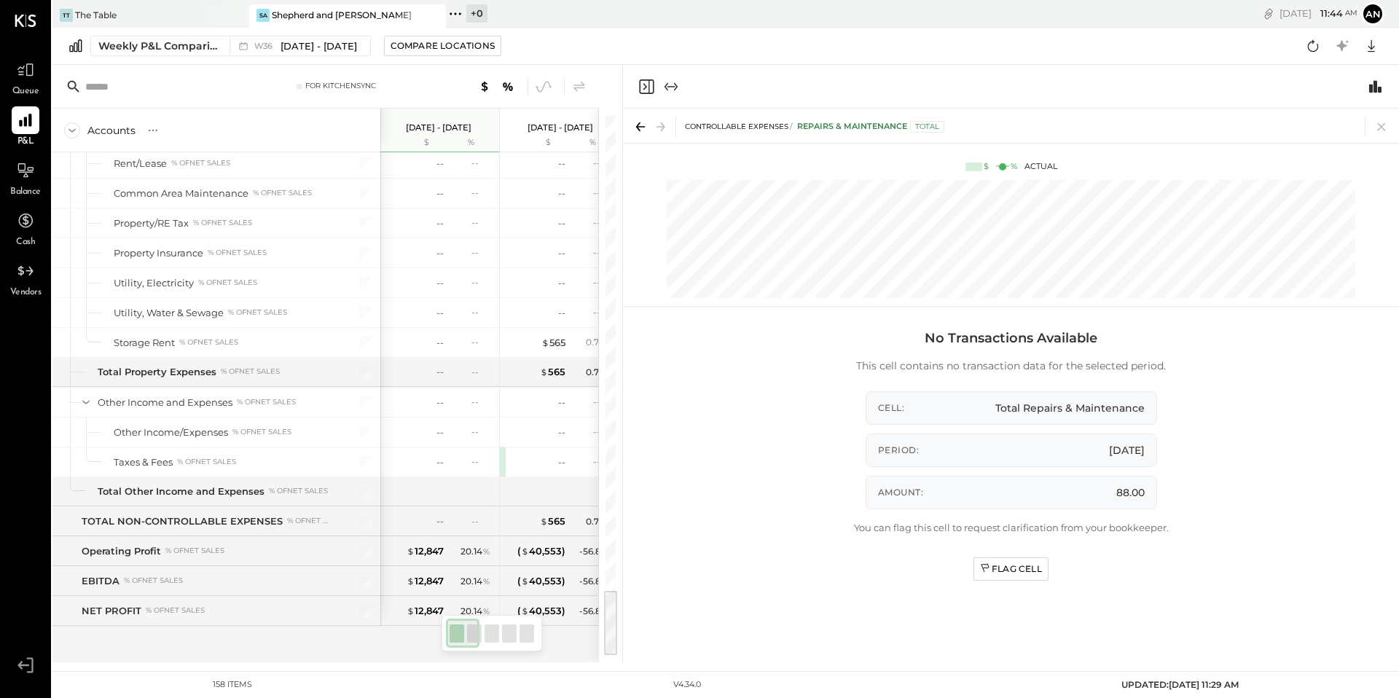
click at [599, 44] on div "Weekly P&L Comparison W36 [DATE] - [DATE] Compare Locations Google Sheets Excel" at bounding box center [725, 46] width 1346 height 37
click at [1386, 124] on icon at bounding box center [1381, 127] width 20 height 20
